Goal: Information Seeking & Learning: Find contact information

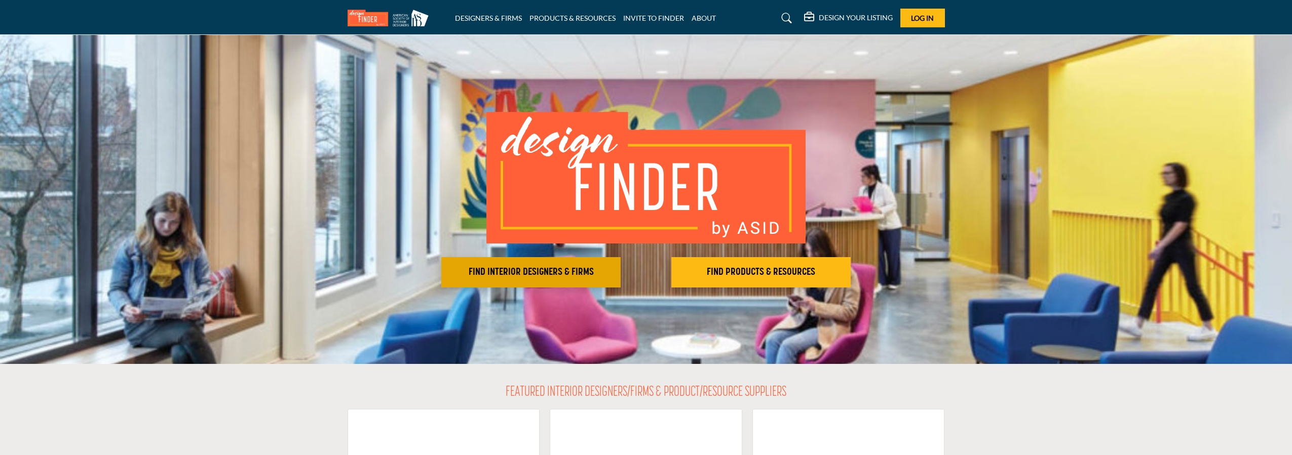
click at [569, 278] on h2 "FIND INTERIOR DESIGNERS & FIRMS" at bounding box center [530, 272] width 173 height 12
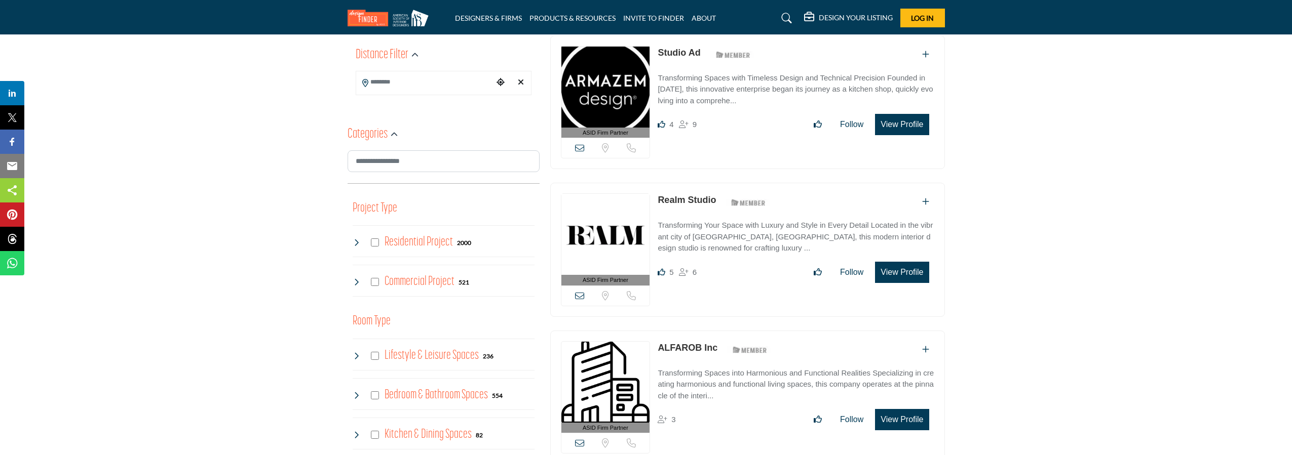
scroll to position [256, 0]
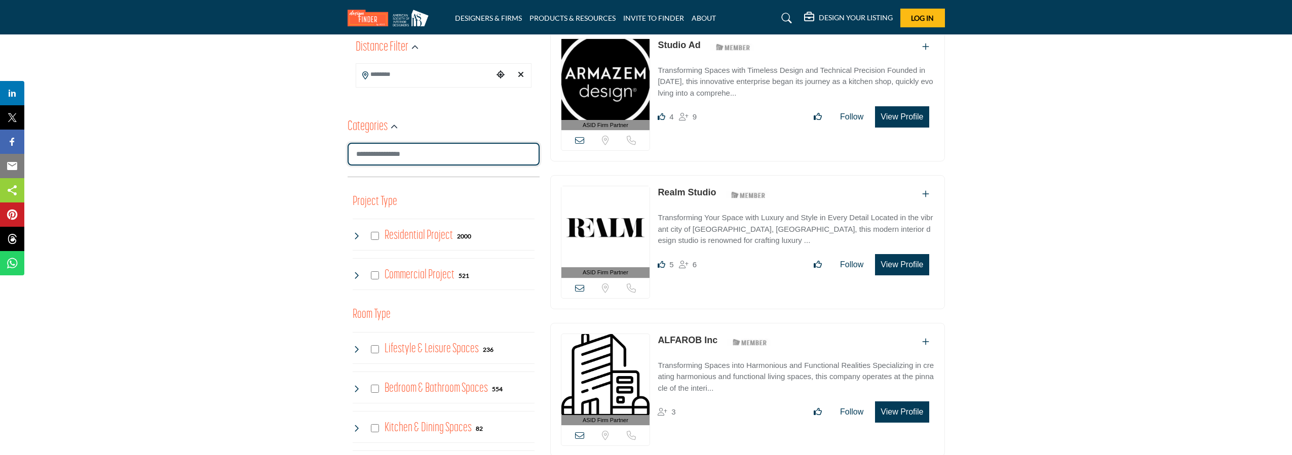
click at [382, 155] on input "Search Category" at bounding box center [443, 154] width 192 height 23
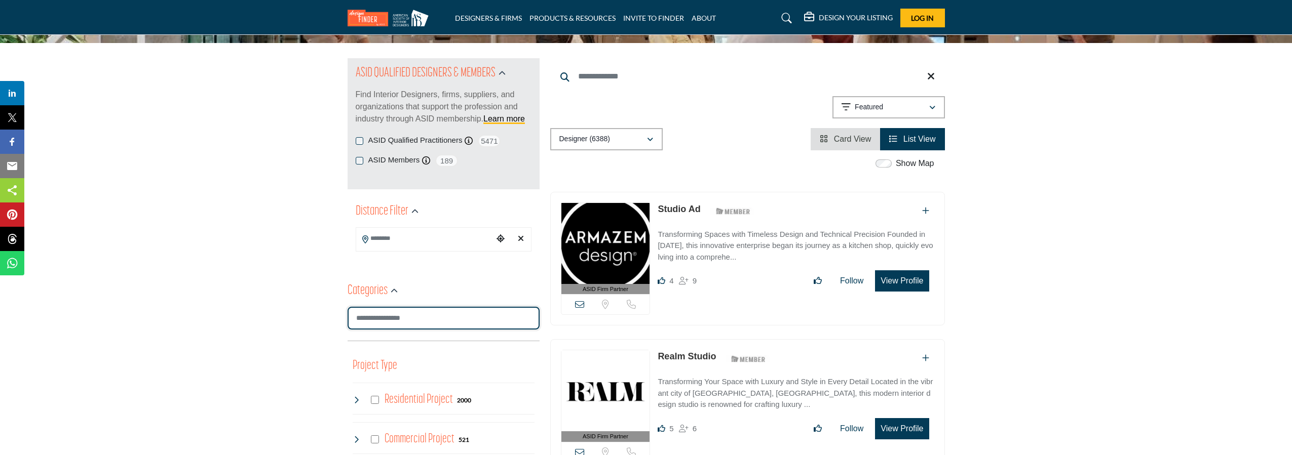
scroll to position [0, 0]
